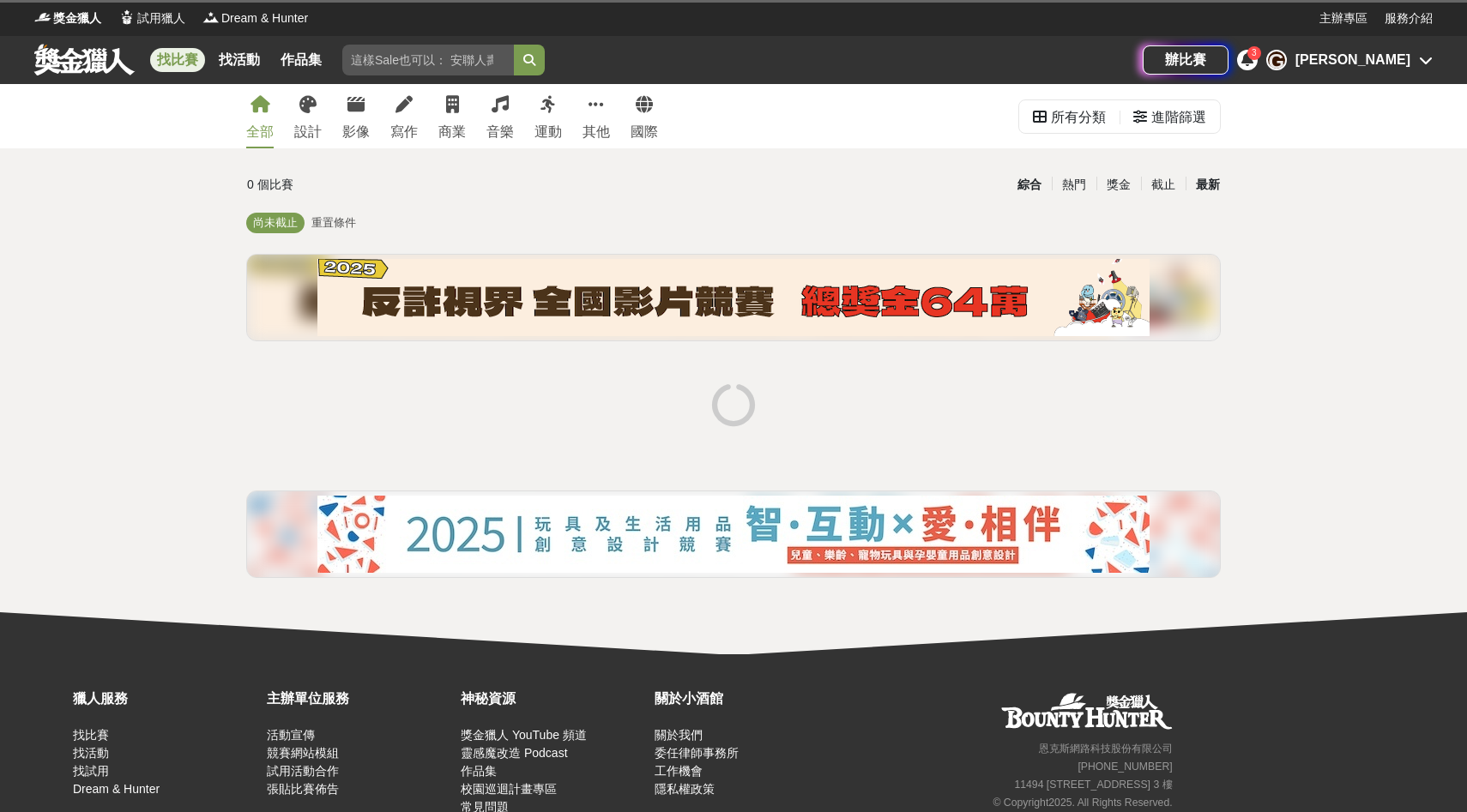
click at [1207, 184] on div "最新" at bounding box center [1208, 184] width 45 height 30
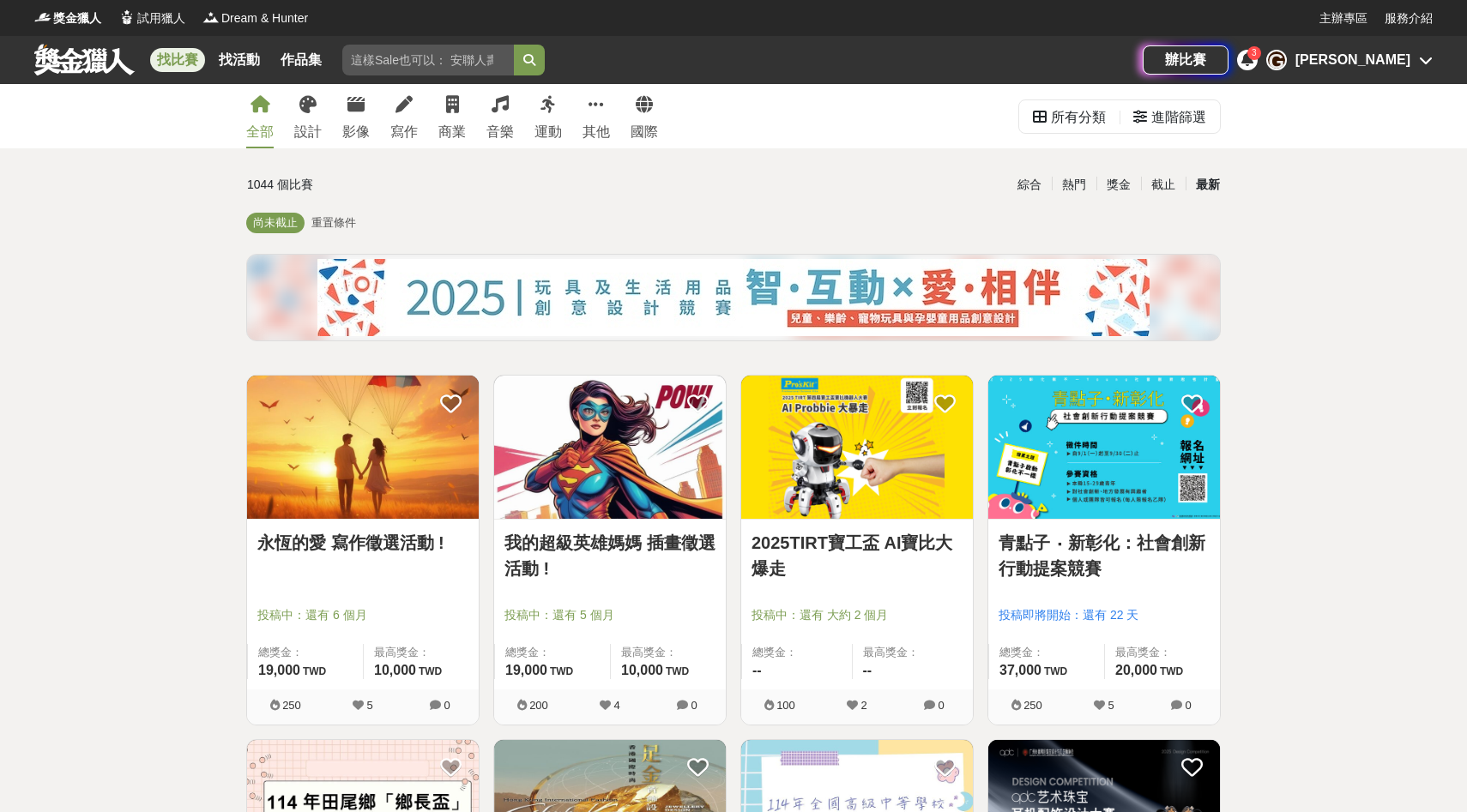
click at [1210, 187] on div "最新" at bounding box center [1208, 184] width 45 height 30
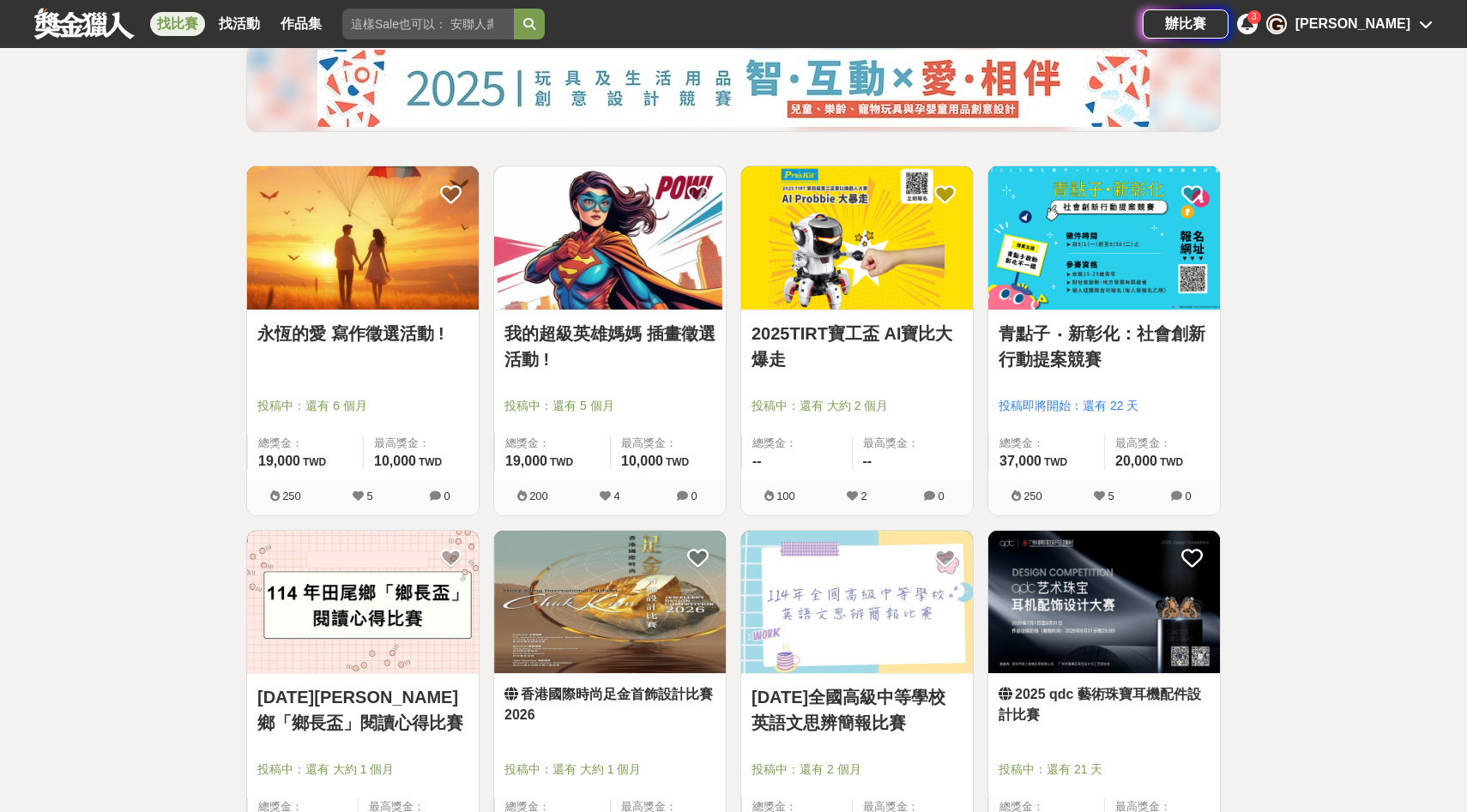
scroll to position [221, 0]
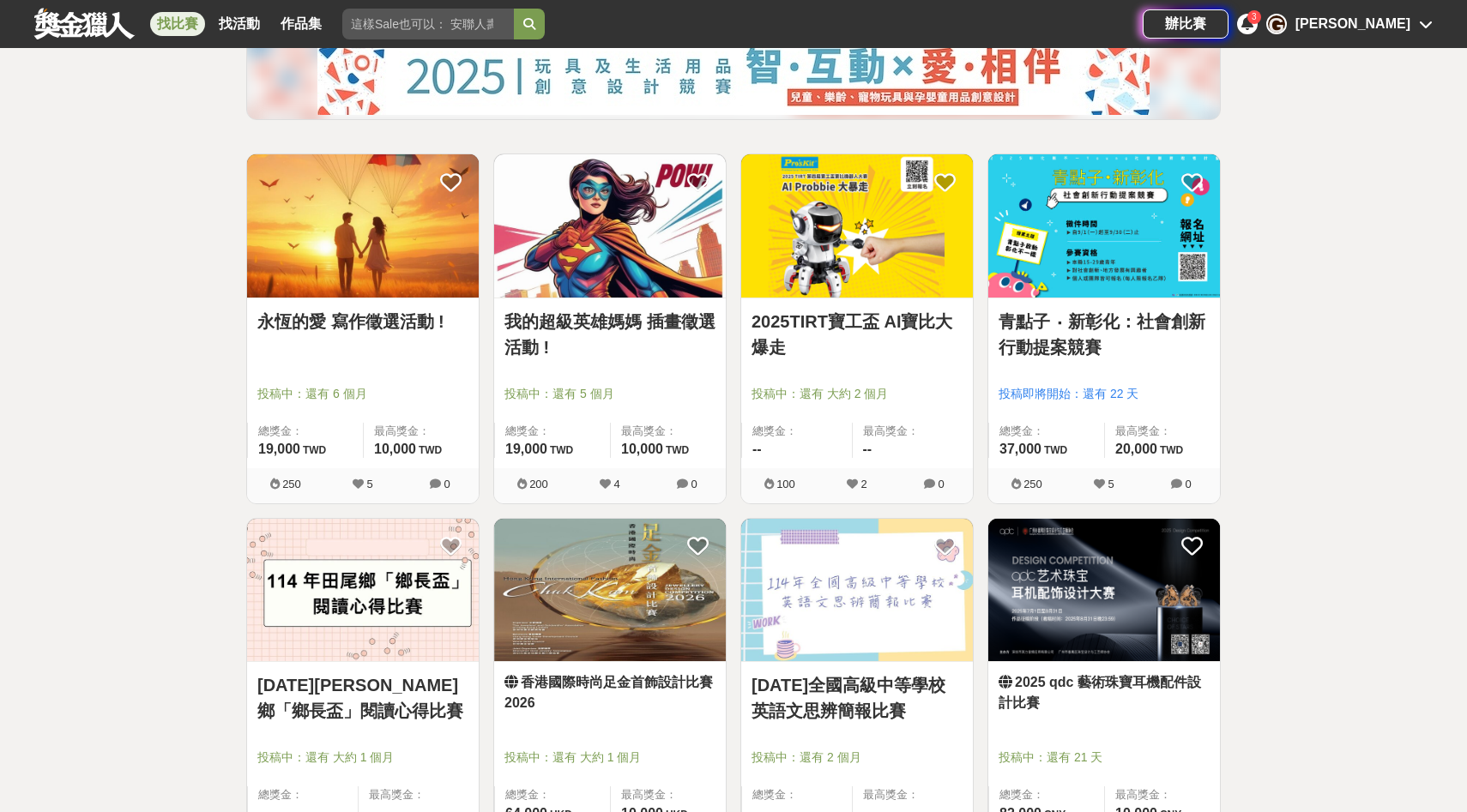
click at [822, 269] on img at bounding box center [857, 225] width 232 height 143
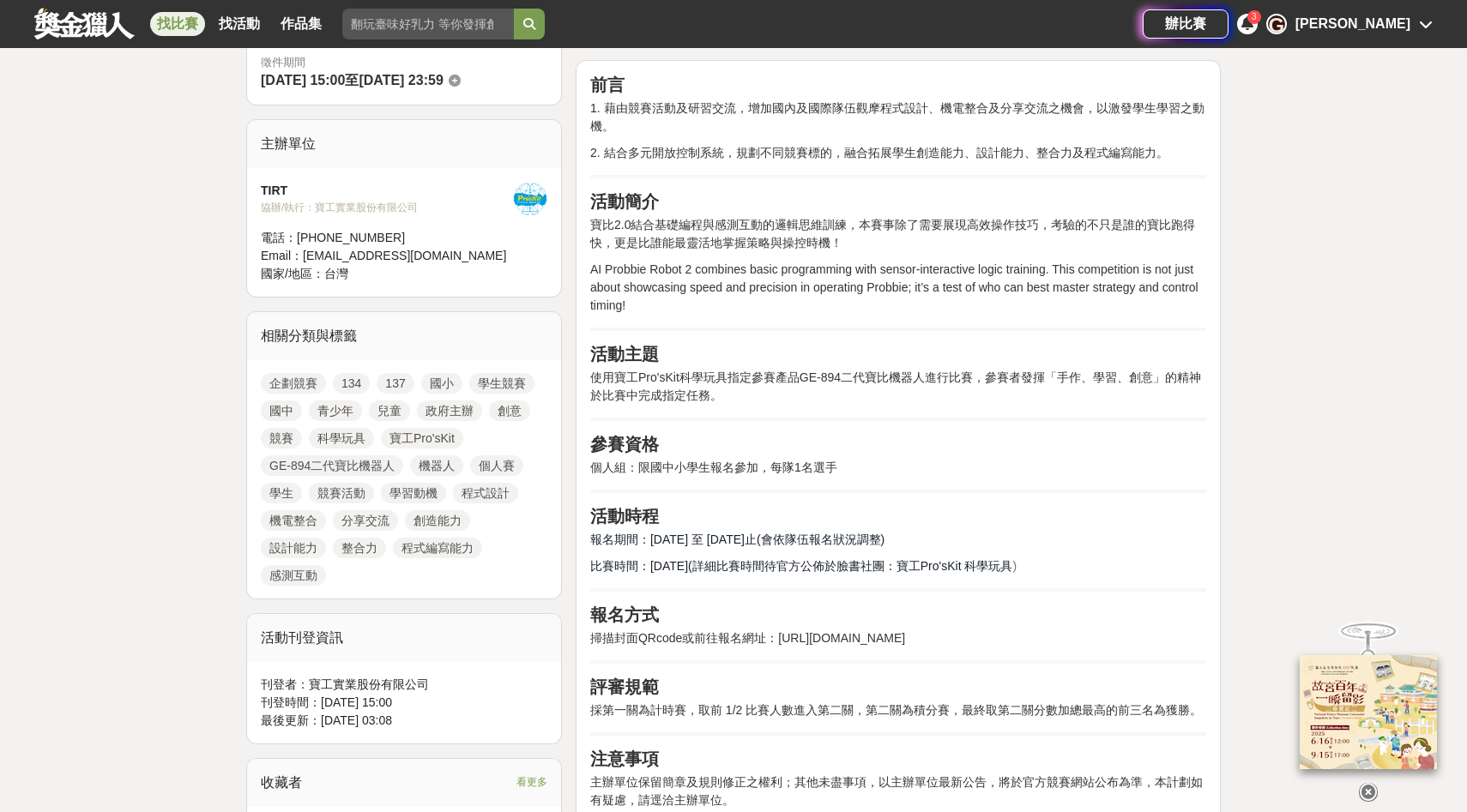
scroll to position [519, 0]
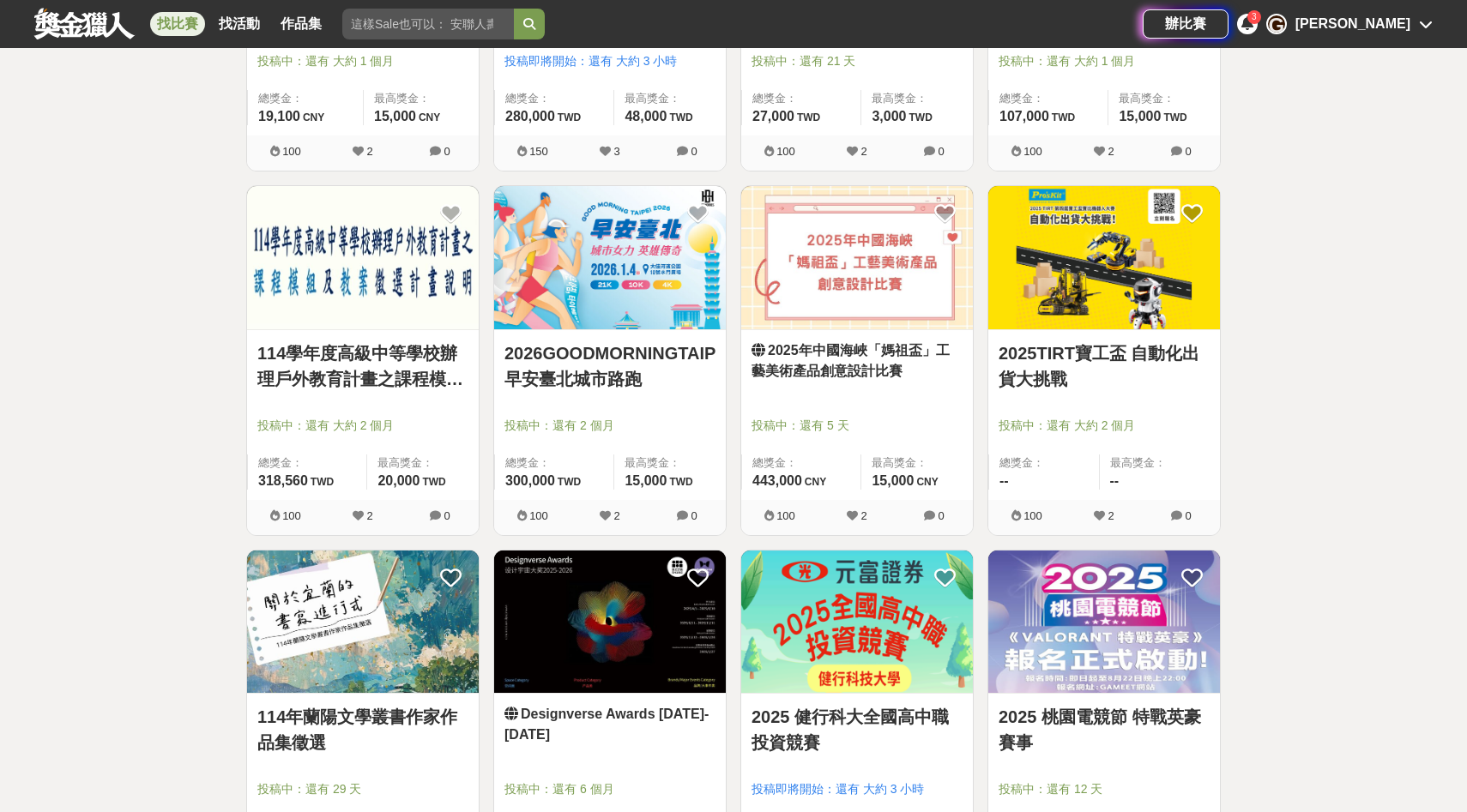
scroll to position [1286, 0]
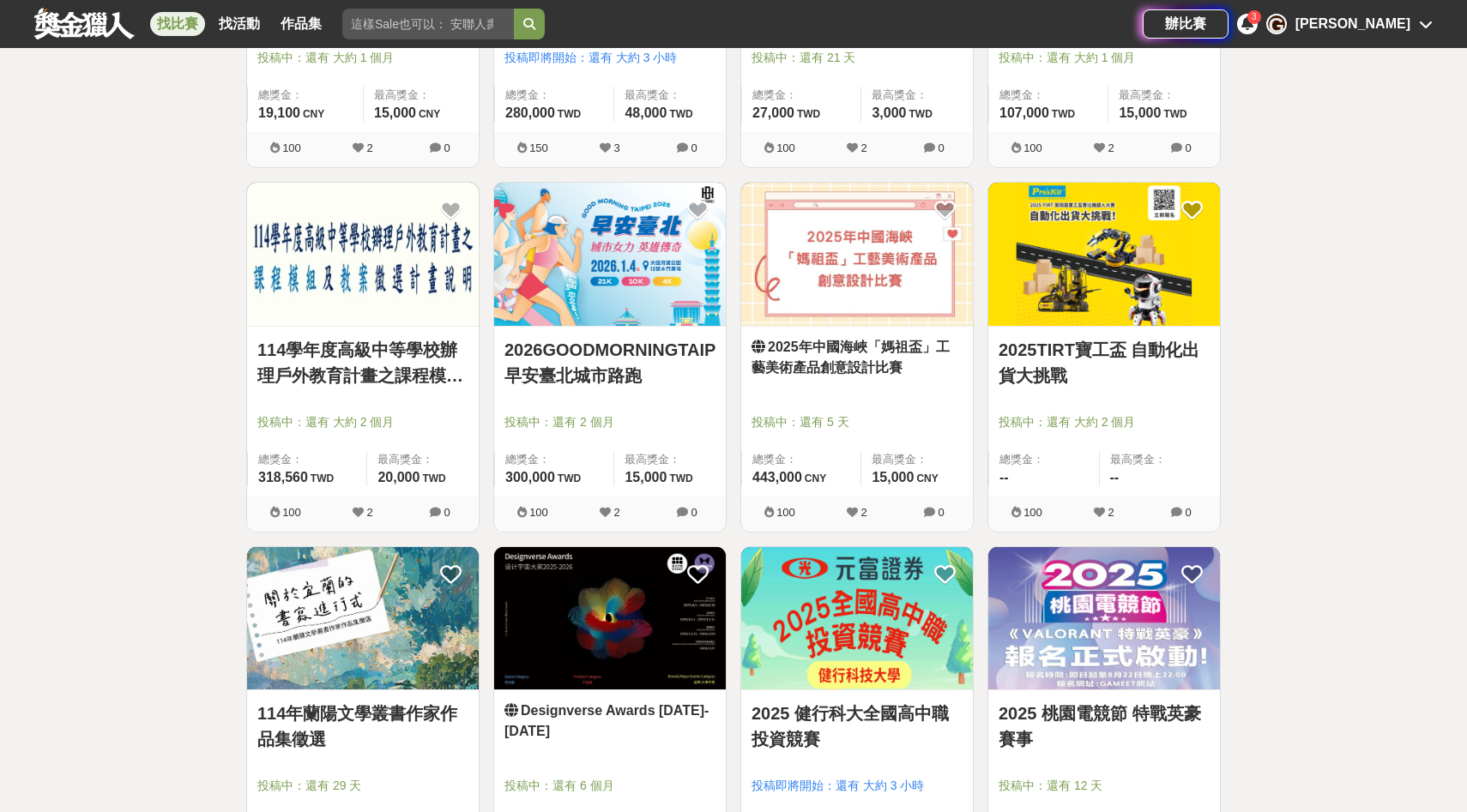
click at [694, 374] on link "2026GOODMORNINGTAIPE 早安臺北城市路跑" at bounding box center [610, 362] width 211 height 51
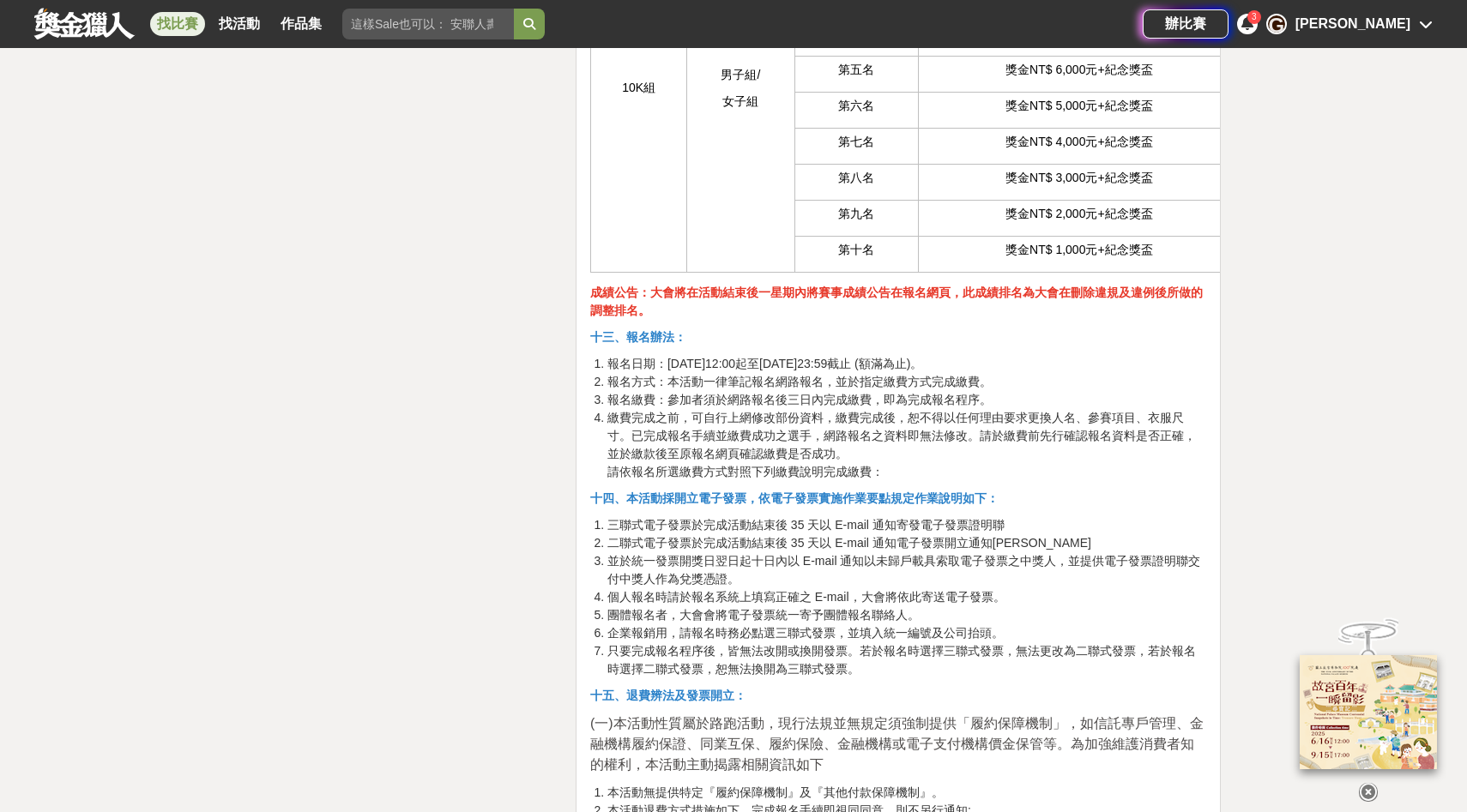
scroll to position [4221, 0]
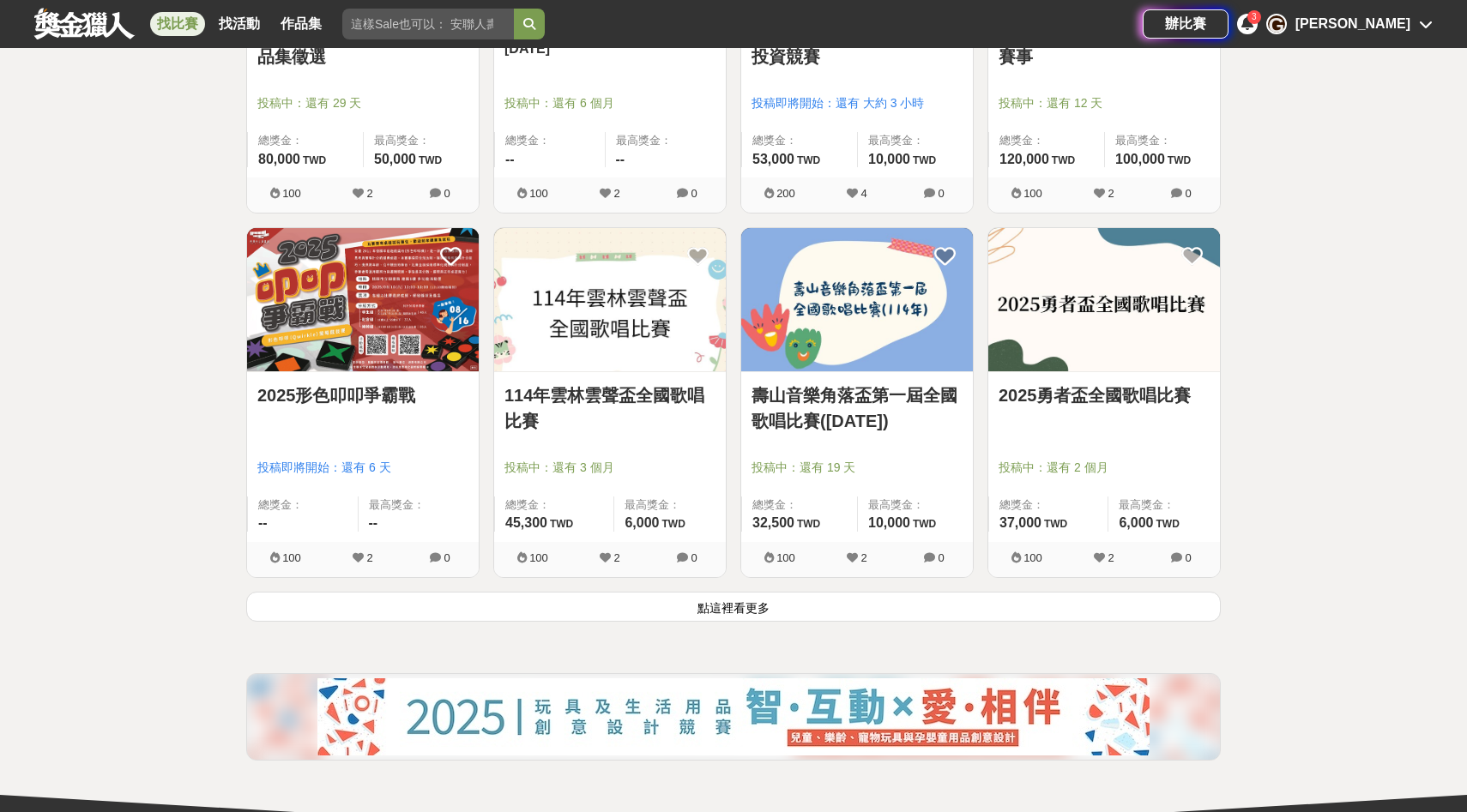
scroll to position [1971, 0]
